Goal: Information Seeking & Learning: Learn about a topic

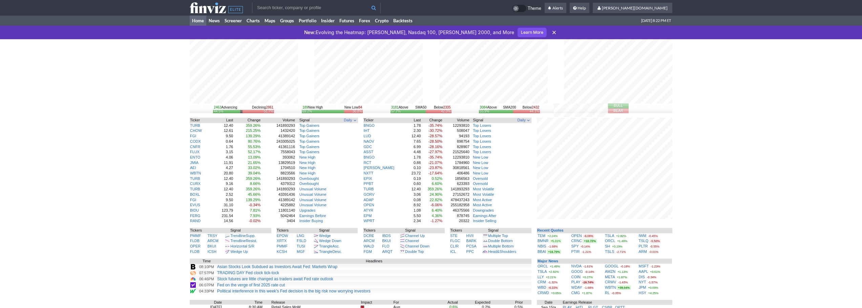
click at [551, 35] on icon at bounding box center [554, 32] width 7 height 7
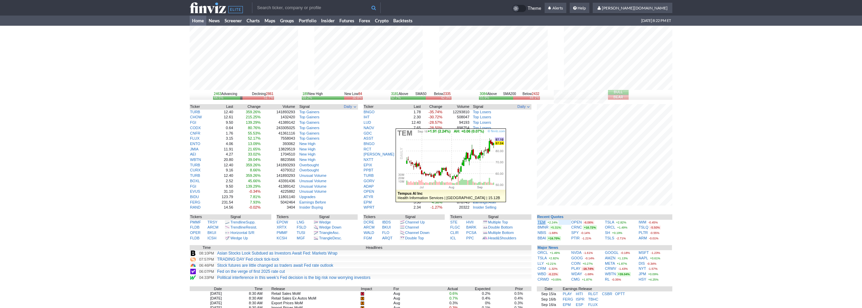
click at [541, 222] on link "TEM" at bounding box center [541, 222] width 8 height 4
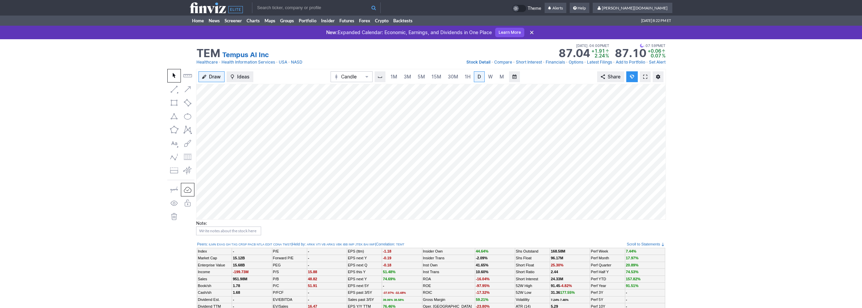
click at [645, 72] on link at bounding box center [645, 76] width 11 height 11
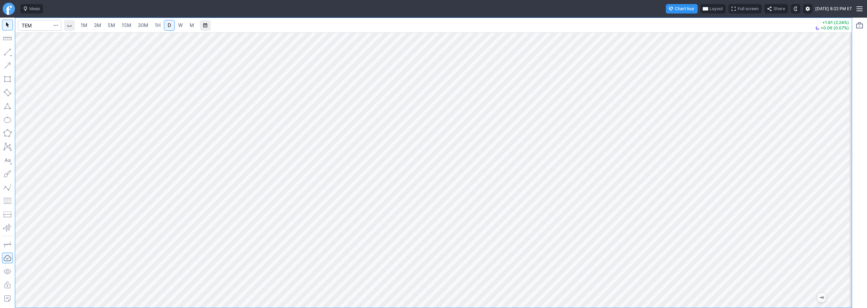
click at [99, 23] on span "3M" at bounding box center [97, 25] width 7 height 6
click at [146, 29] on link "30M" at bounding box center [143, 25] width 17 height 11
click at [8, 47] on button "button" at bounding box center [7, 52] width 11 height 11
click at [7, 56] on button "button" at bounding box center [7, 52] width 11 height 11
click at [35, 29] on input "Search" at bounding box center [39, 25] width 43 height 11
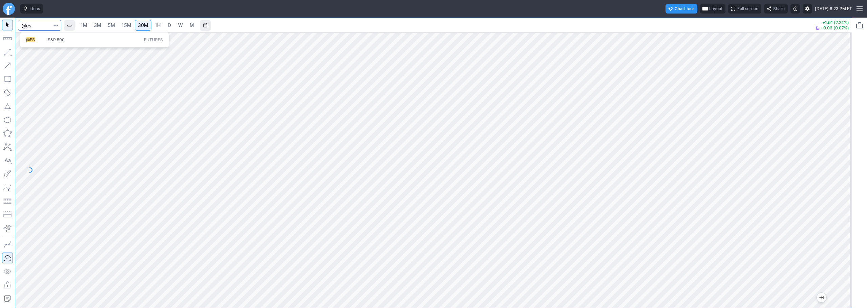
type input "@es"
click at [38, 38] on span "@ES" at bounding box center [37, 40] width 22 height 6
click at [29, 25] on input "Search" at bounding box center [39, 25] width 43 height 11
click at [29, 29] on input "Search" at bounding box center [39, 25] width 43 height 11
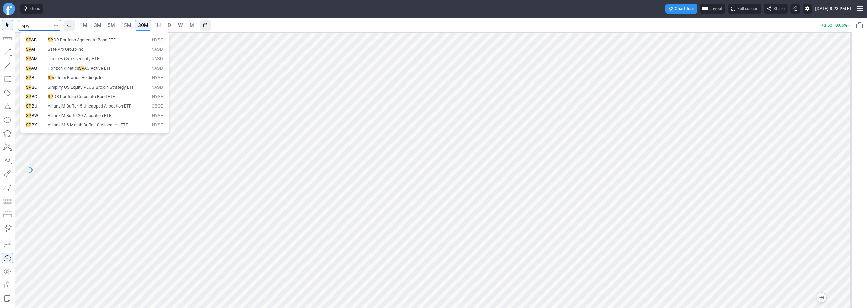
type input "spy"
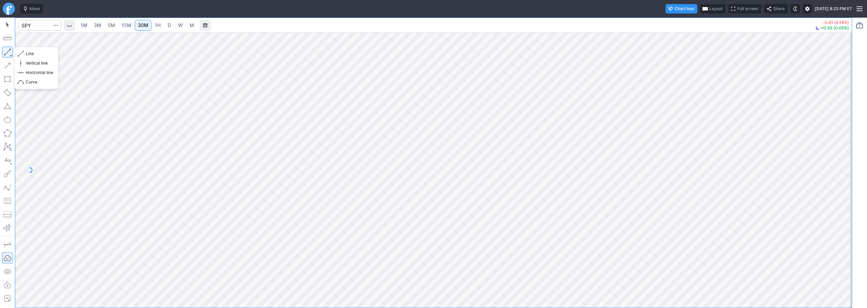
click at [5, 51] on button "button" at bounding box center [7, 52] width 11 height 11
click at [9, 52] on button "button" at bounding box center [7, 52] width 11 height 11
click at [10, 49] on button "button" at bounding box center [7, 52] width 11 height 11
click at [5, 51] on button "button" at bounding box center [7, 52] width 11 height 11
drag, startPoint x: 4, startPoint y: 49, endPoint x: 11, endPoint y: 54, distance: 8.5
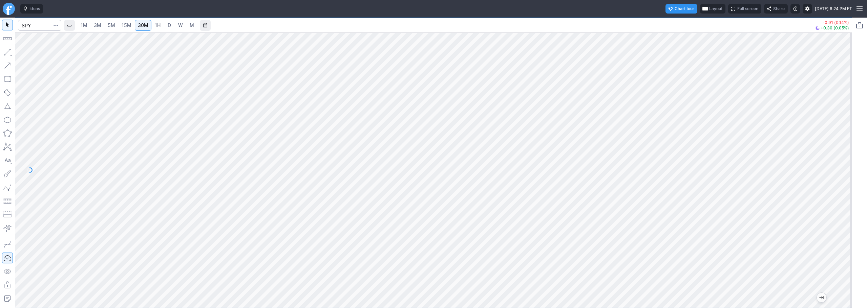
click at [5, 50] on button "button" at bounding box center [7, 52] width 11 height 11
click at [25, 53] on button "Line" at bounding box center [37, 53] width 40 height 9
click at [10, 52] on button "button" at bounding box center [7, 52] width 11 height 11
click at [5, 52] on button "button" at bounding box center [7, 52] width 11 height 11
click at [8, 49] on button "button" at bounding box center [7, 52] width 11 height 11
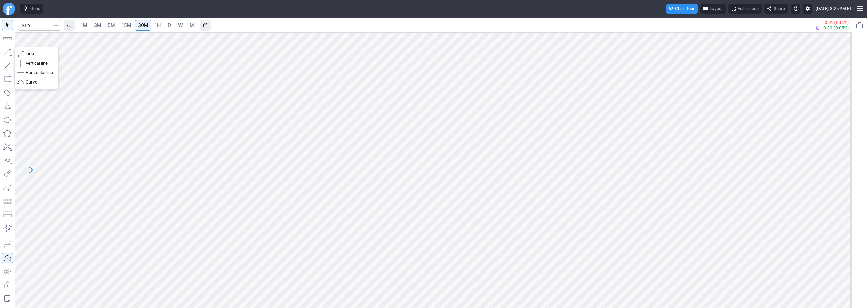
drag, startPoint x: 8, startPoint y: 53, endPoint x: 9, endPoint y: 57, distance: 4.0
click at [8, 53] on button "button" at bounding box center [7, 52] width 11 height 11
click at [2, 79] on div "1M 3M 5M 15M 30M 1H D W M -0.91 (0.14%) +0.30 (0.05%)" at bounding box center [426, 163] width 852 height 291
drag, startPoint x: 11, startPoint y: 50, endPoint x: 44, endPoint y: 70, distance: 38.1
click at [11, 52] on button "button" at bounding box center [7, 52] width 11 height 11
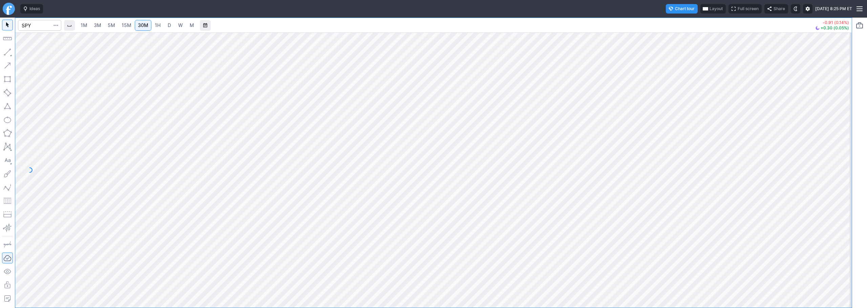
click at [10, 50] on button "button" at bounding box center [7, 52] width 11 height 11
click at [865, 173] on div "1M 3M 5M 15M 30M 1H D W M -0.91 (0.14%) +0.30 (0.05%)" at bounding box center [433, 163] width 867 height 291
click at [6, 51] on button "button" at bounding box center [7, 52] width 11 height 11
click at [5, 50] on button "button" at bounding box center [7, 52] width 11 height 11
drag, startPoint x: 9, startPoint y: 48, endPoint x: 56, endPoint y: 89, distance: 62.2
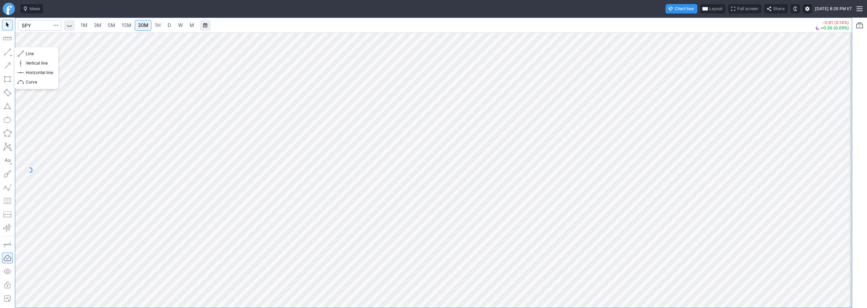
click at [11, 53] on button "button" at bounding box center [7, 52] width 11 height 11
click at [26, 54] on span "Line" at bounding box center [39, 53] width 27 height 7
drag, startPoint x: 28, startPoint y: 51, endPoint x: 50, endPoint y: 53, distance: 22.2
click at [29, 51] on span "Line" at bounding box center [39, 53] width 27 height 7
click at [38, 28] on input "Search" at bounding box center [39, 25] width 43 height 11
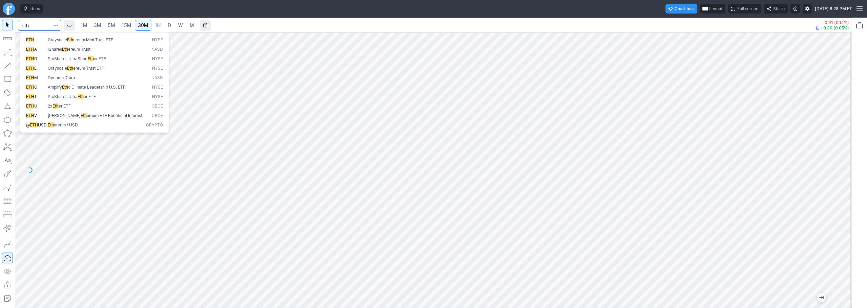
type input "eth"
click at [115, 129] on button "@ ETH USD Eth ereum / USD Crypto" at bounding box center [94, 125] width 143 height 9
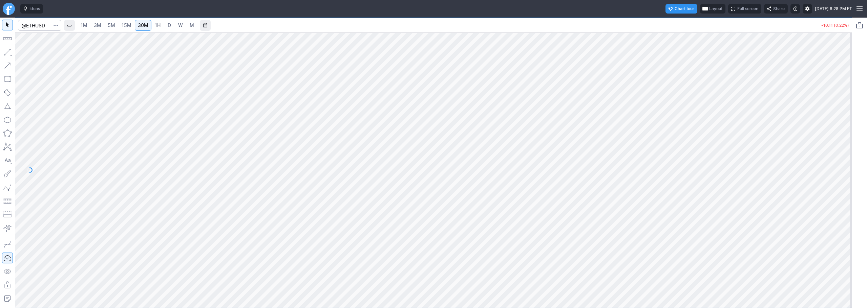
click at [160, 27] on span "1H" at bounding box center [158, 25] width 6 height 6
click at [173, 27] on link "D" at bounding box center [169, 25] width 11 height 11
